Goal: Information Seeking & Learning: Learn about a topic

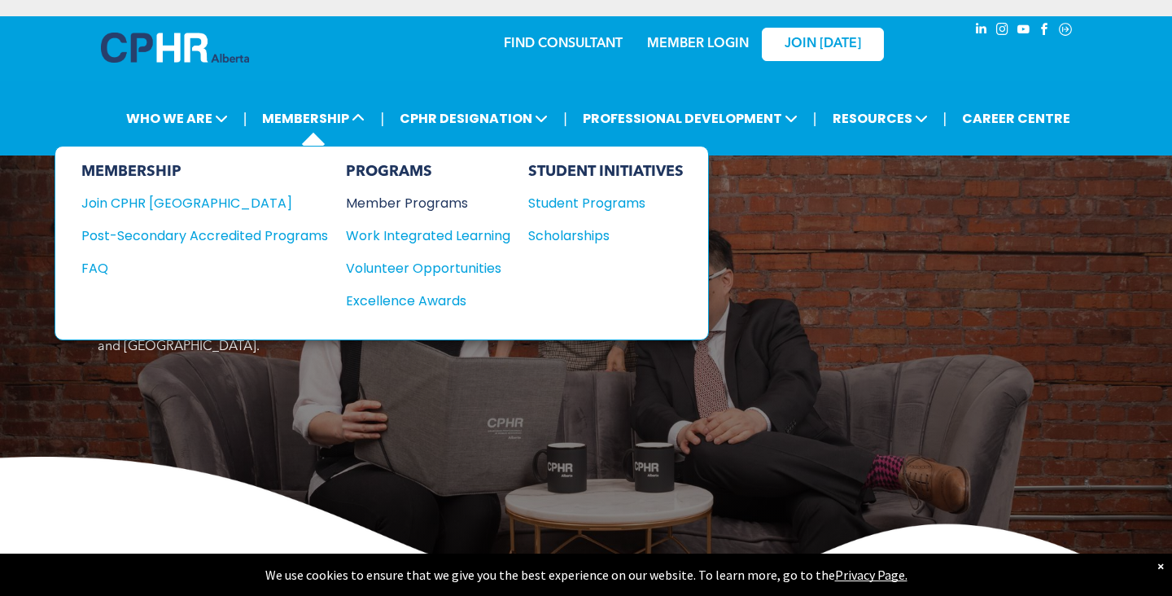
click at [411, 207] on div "Member Programs" at bounding box center [420, 203] width 148 height 20
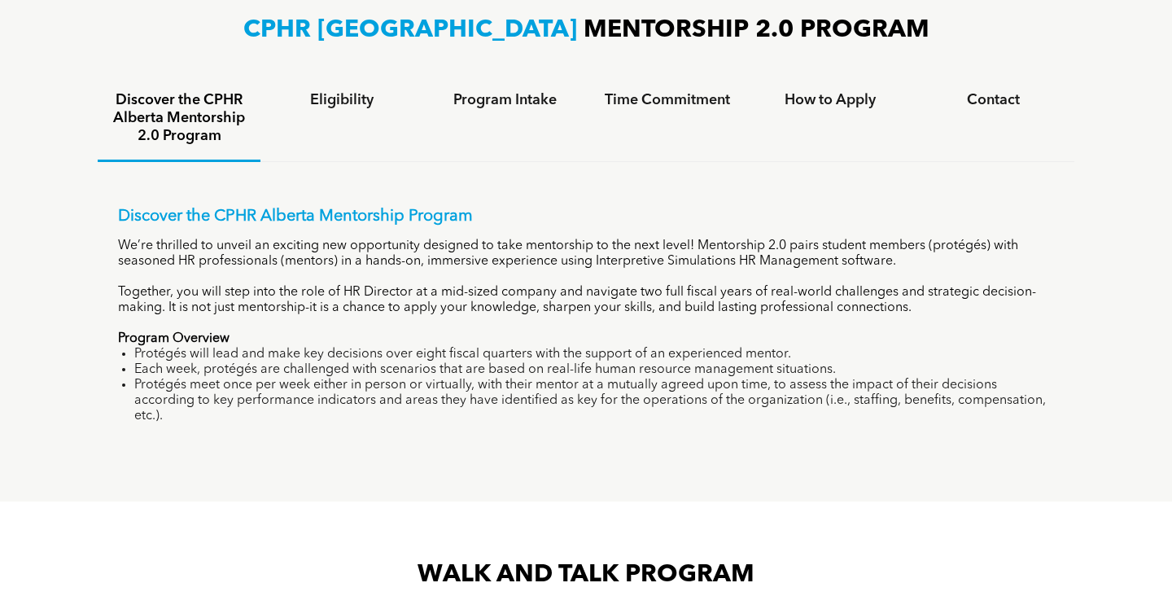
scroll to position [1053, 0]
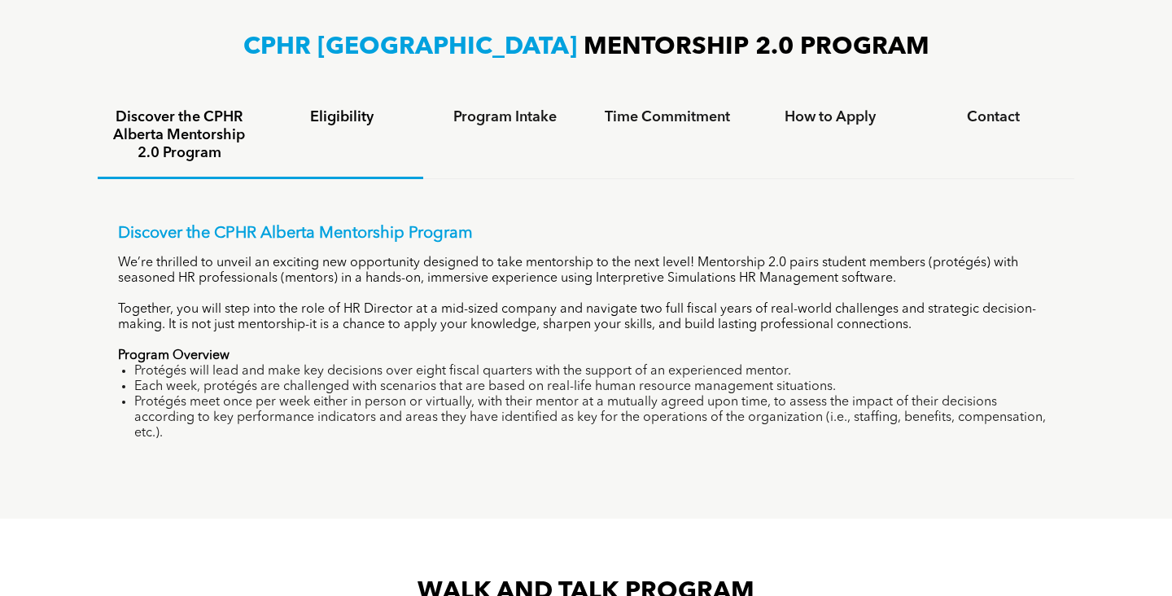
click at [347, 127] on div "Eligibility" at bounding box center [341, 136] width 163 height 85
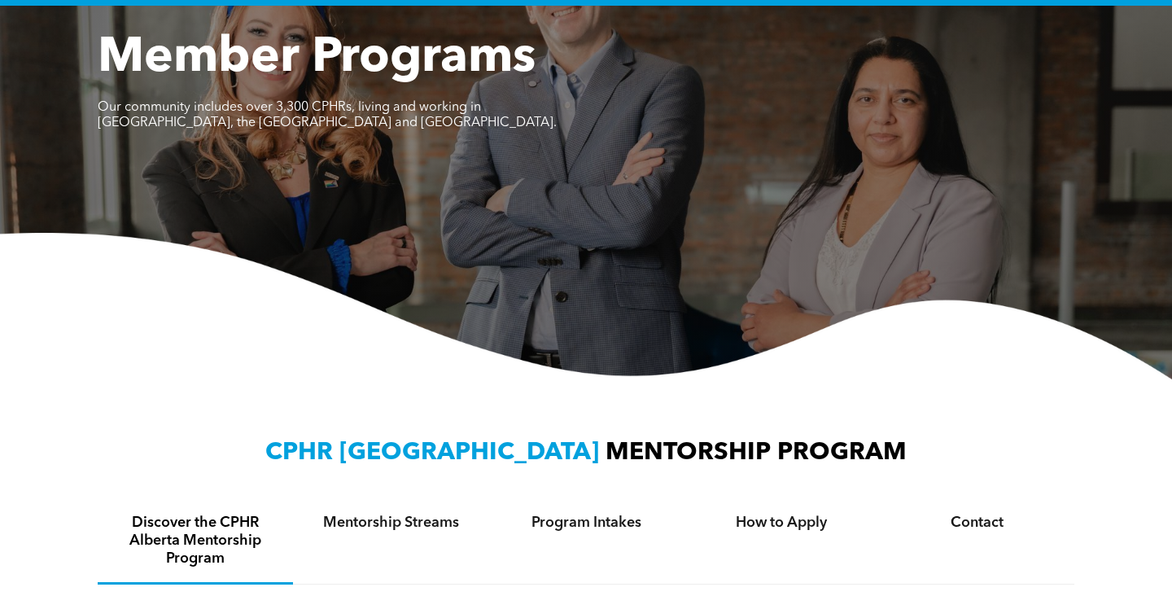
scroll to position [0, 0]
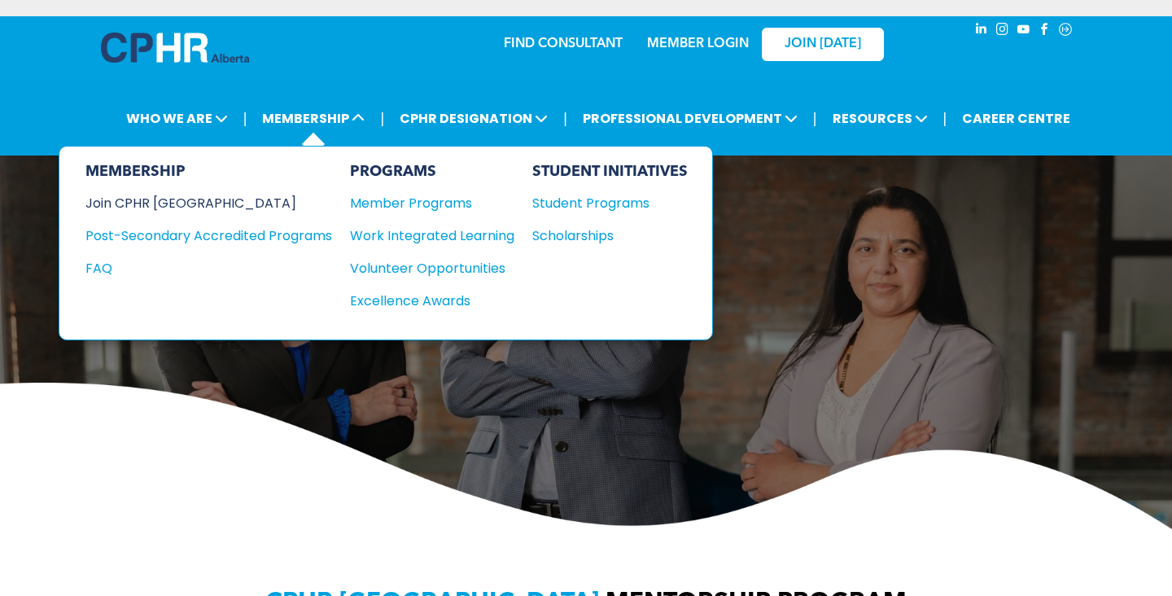
click at [173, 200] on div "Join CPHR [GEOGRAPHIC_DATA]" at bounding box center [196, 203] width 222 height 20
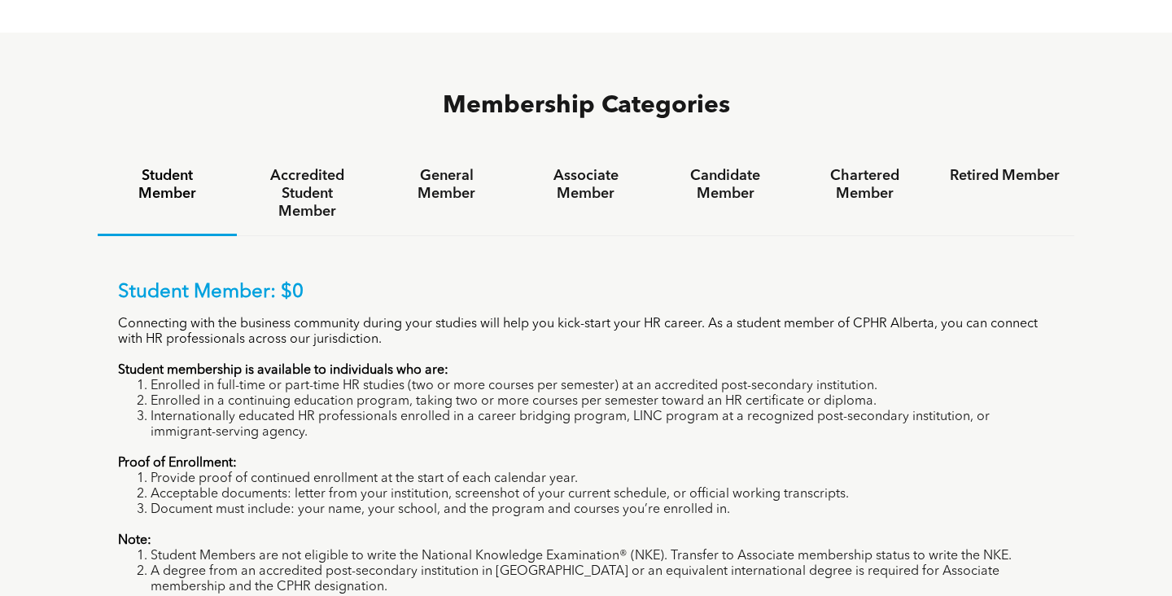
scroll to position [1013, 0]
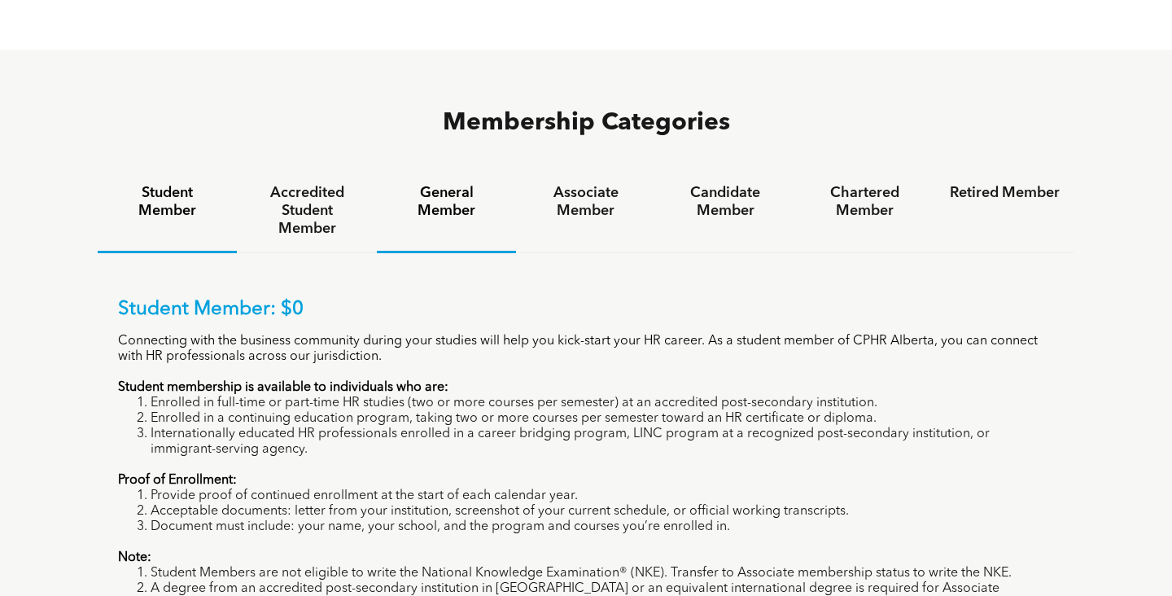
click at [436, 184] on h4 "General Member" at bounding box center [447, 202] width 110 height 36
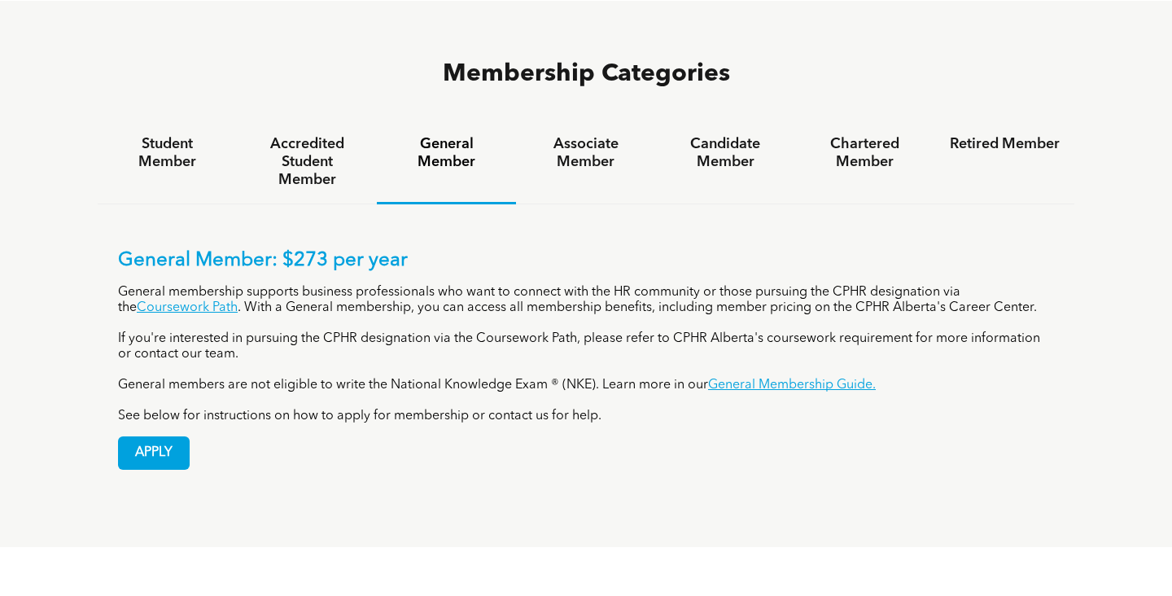
scroll to position [1068, 0]
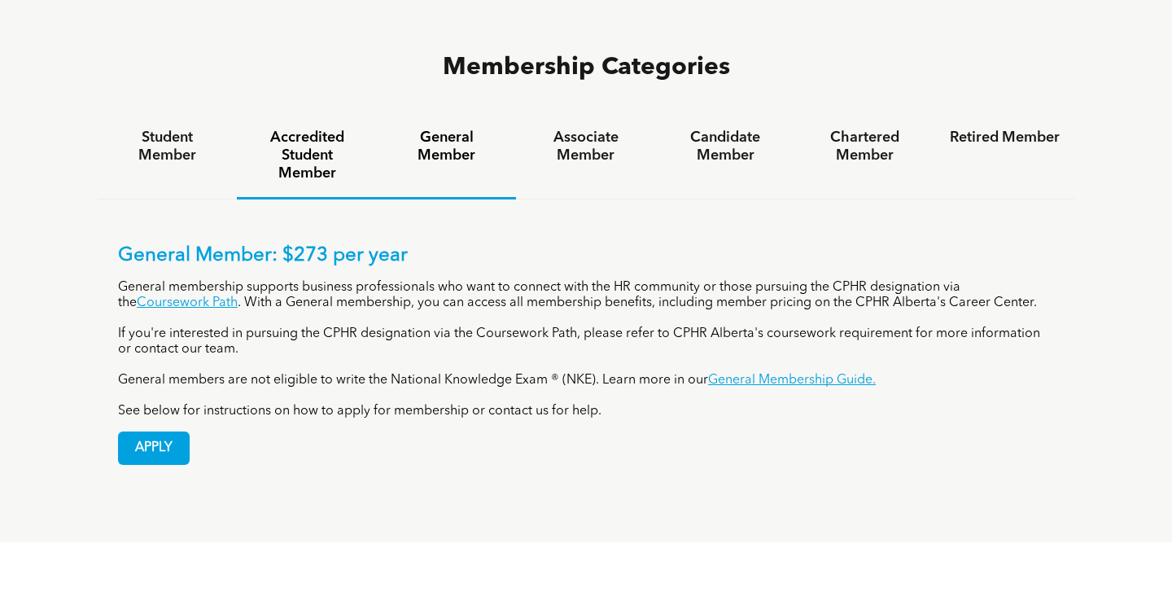
click at [309, 129] on h4 "Accredited Student Member" at bounding box center [307, 156] width 110 height 54
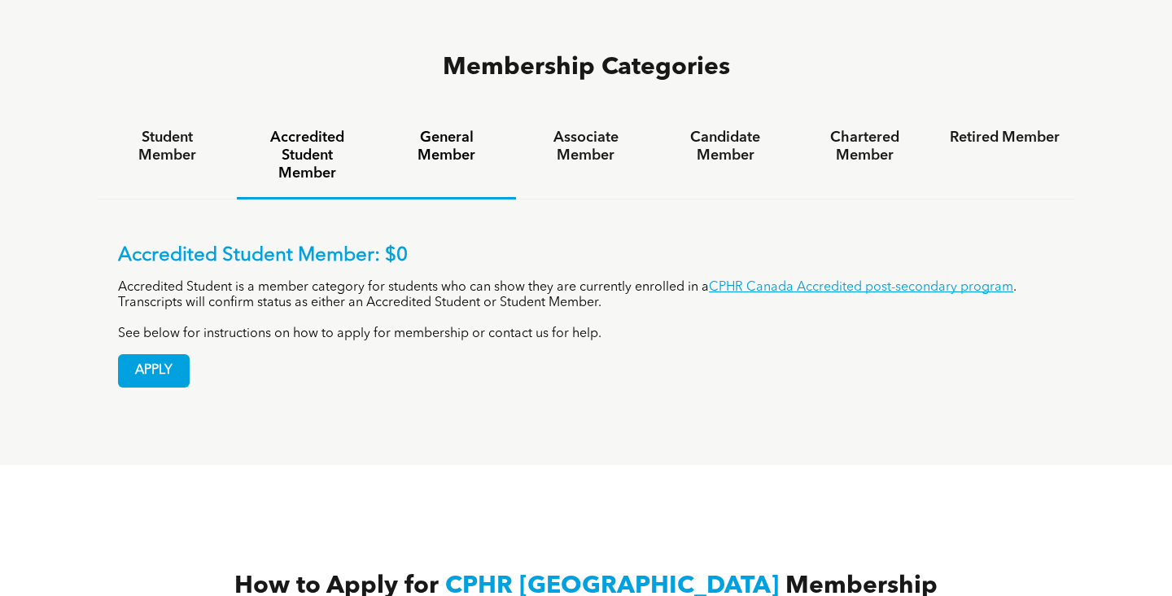
click at [448, 129] on h4 "General Member" at bounding box center [447, 147] width 110 height 36
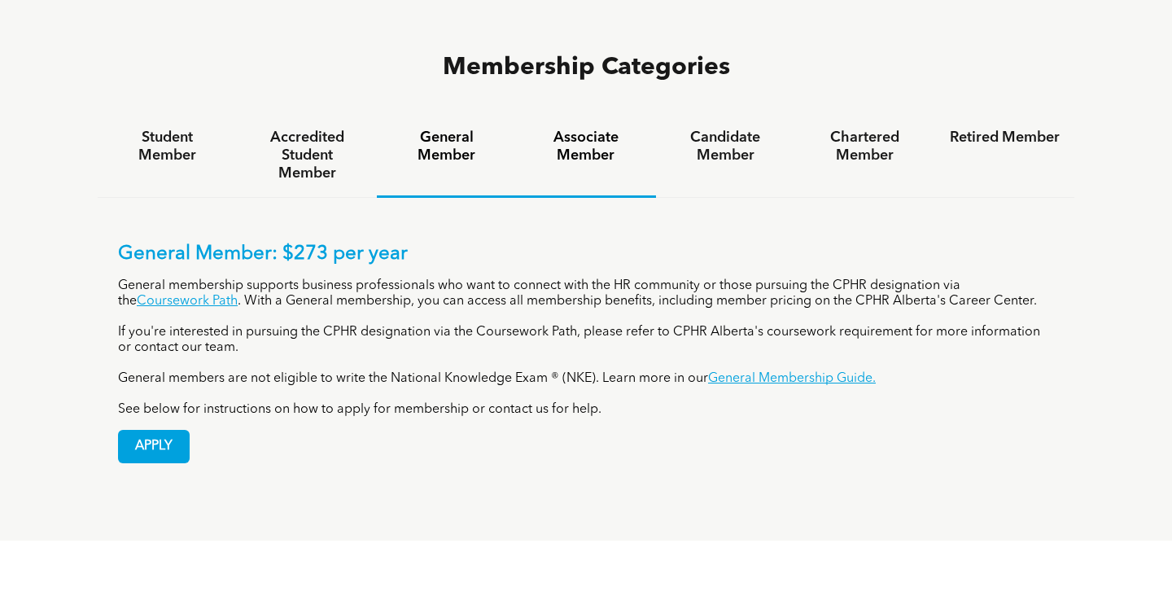
click at [562, 129] on h4 "Associate Member" at bounding box center [586, 147] width 110 height 36
